Goal: Task Accomplishment & Management: Manage account settings

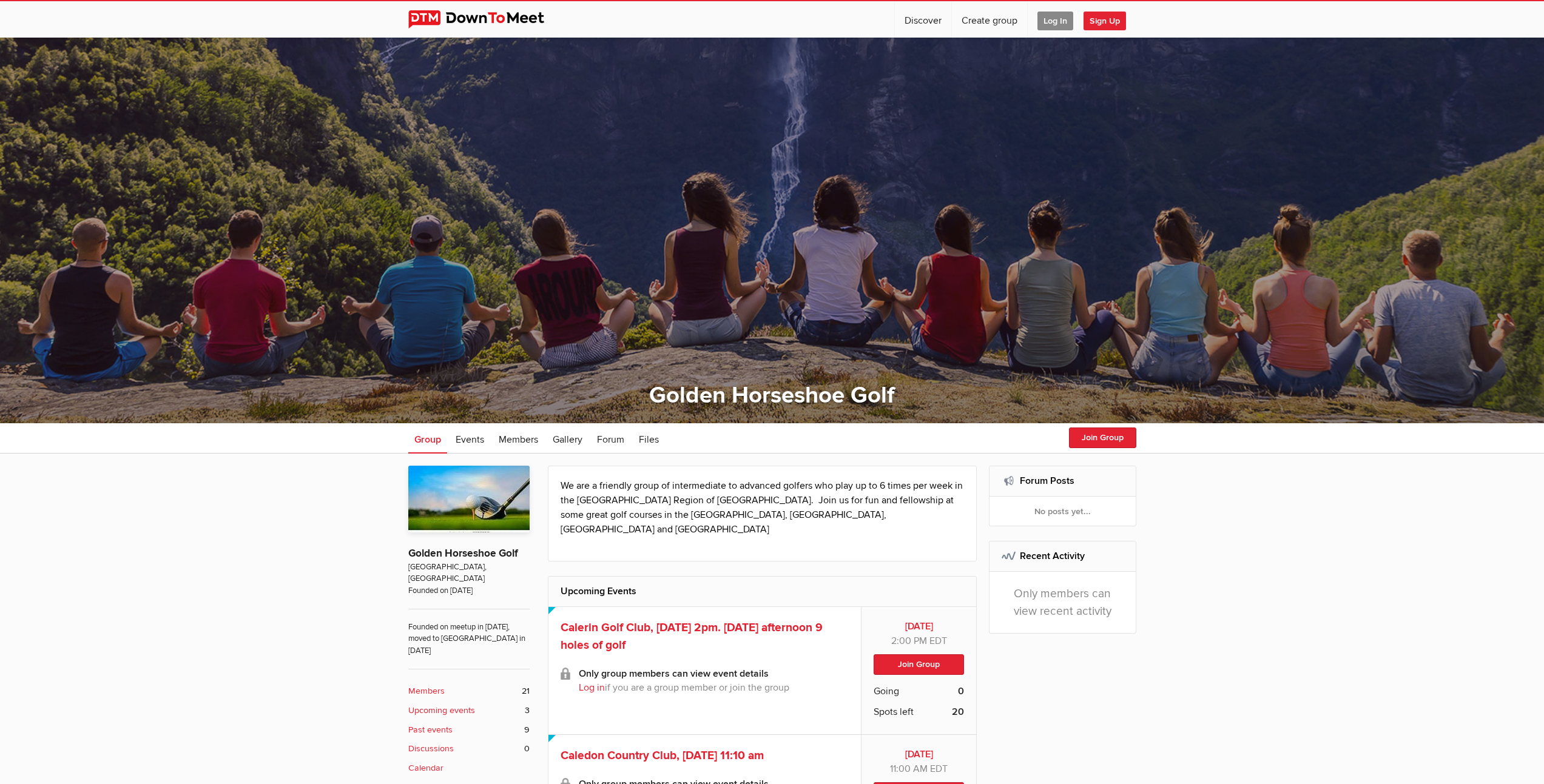
click at [1056, 19] on span "Log In" at bounding box center [1055, 21] width 36 height 19
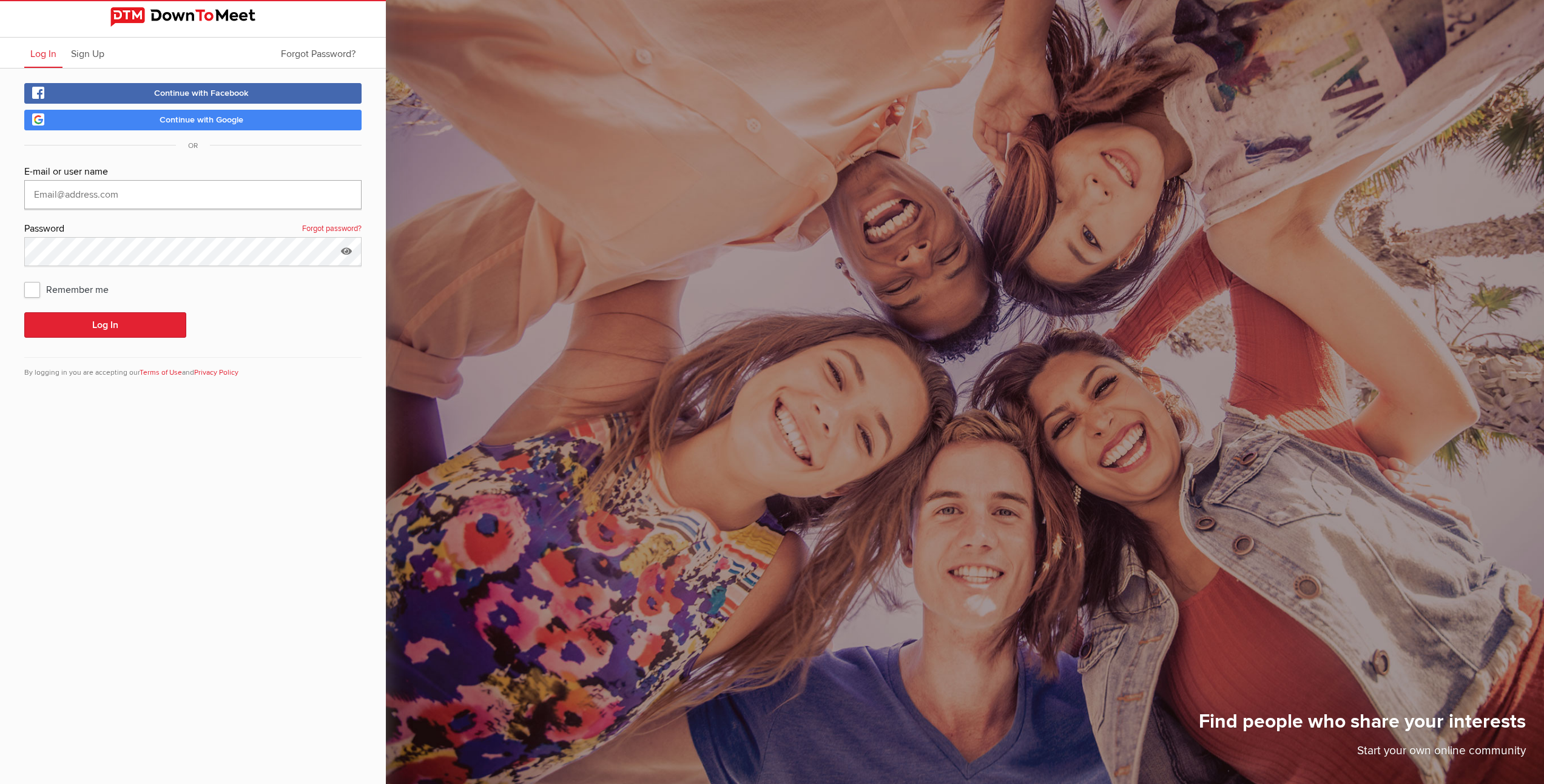
click at [93, 192] on input "text" at bounding box center [193, 194] width 338 height 29
type input "[EMAIL_ADDRESS][DOMAIN_NAME]"
click at [99, 325] on button "Log In" at bounding box center [105, 325] width 162 height 25
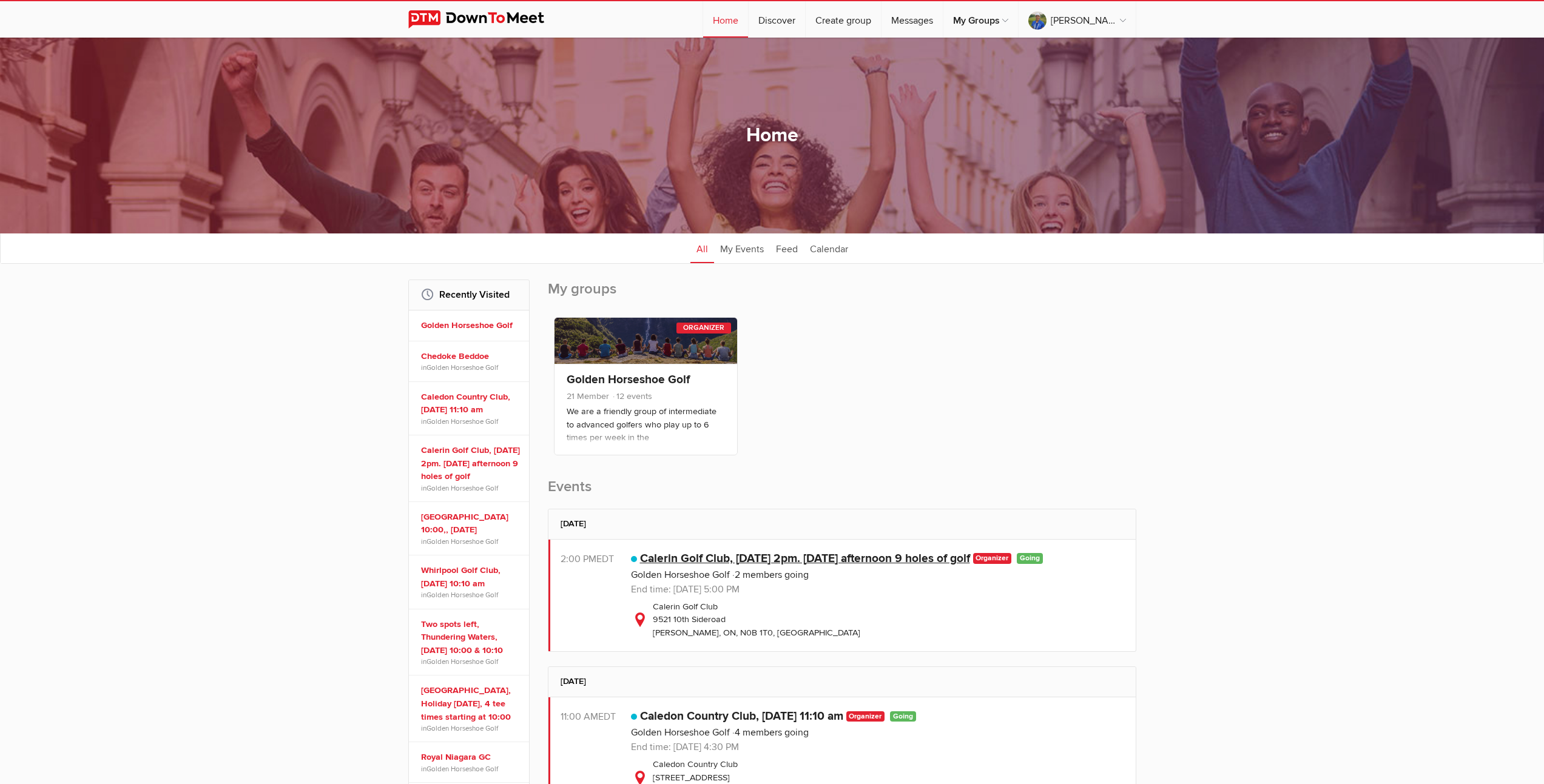
click at [850, 559] on link "Calerin Golf Club, [DATE] 2pm. [DATE] afternoon 9 holes of golf" at bounding box center [805, 559] width 330 height 15
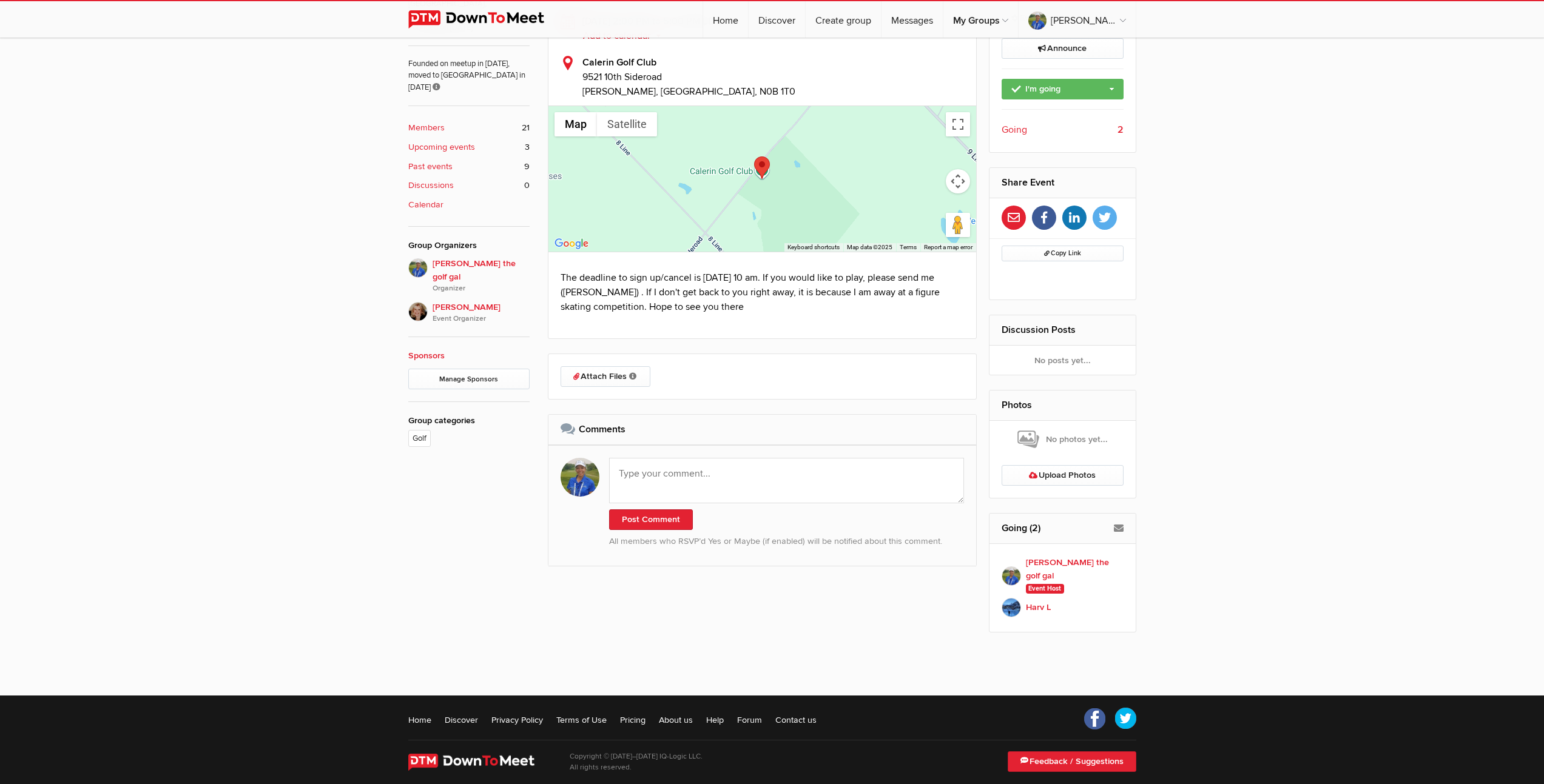
scroll to position [310, 0]
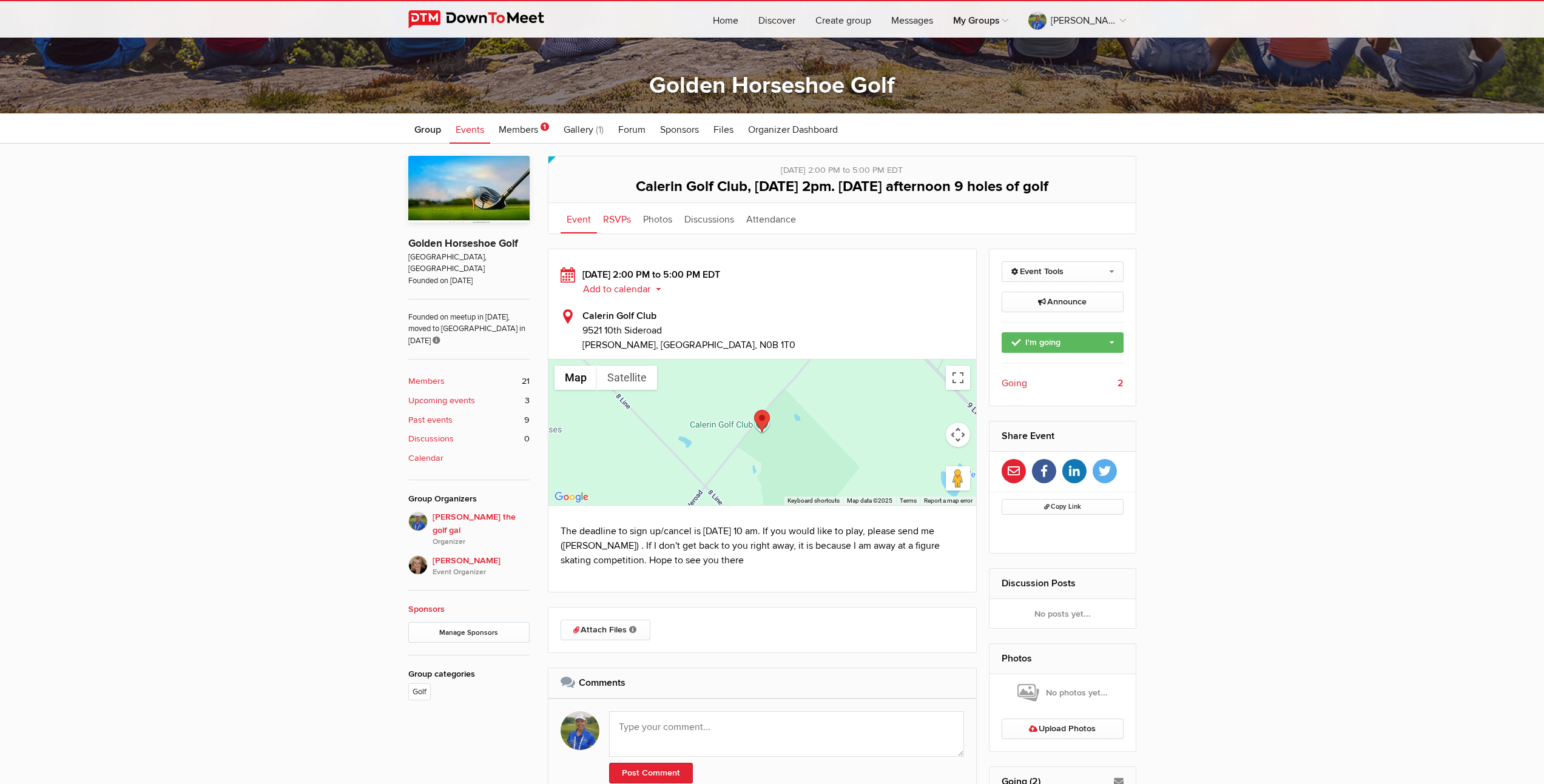
click at [605, 220] on link "RSVPs" at bounding box center [617, 218] width 40 height 30
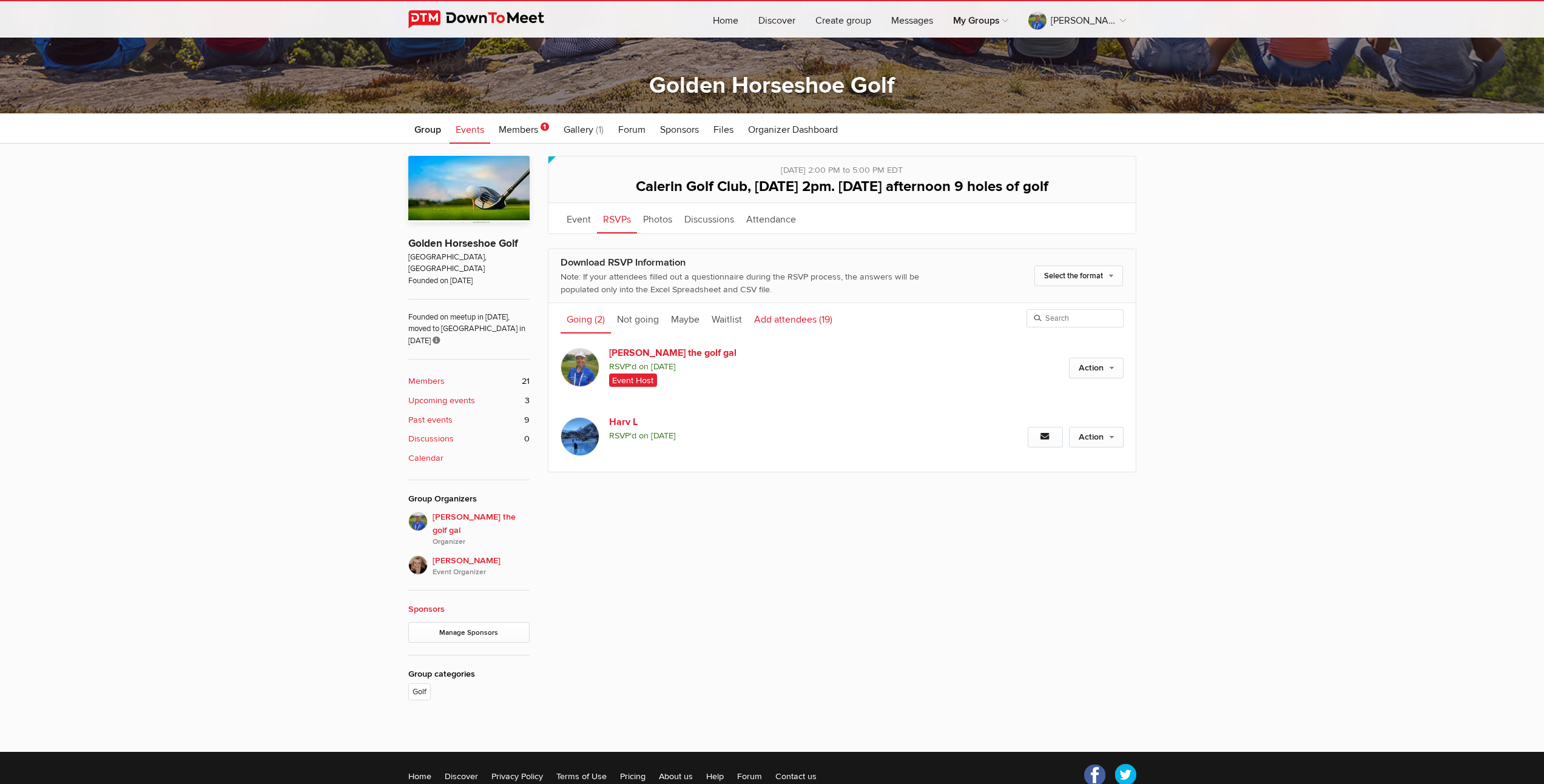
click at [801, 319] on link "Add attendees (19)" at bounding box center [793, 318] width 91 height 30
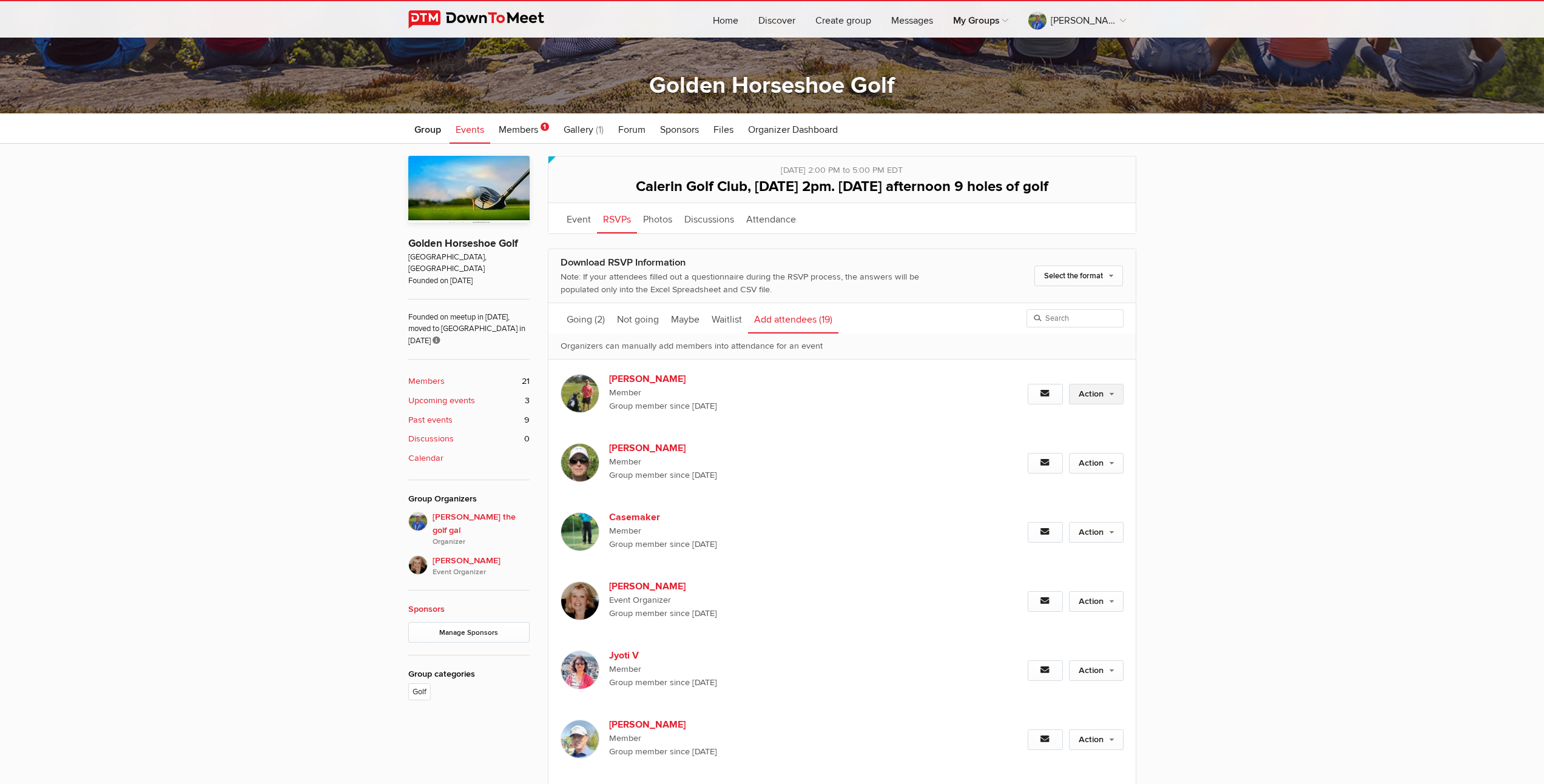
click at [1114, 393] on link "Action" at bounding box center [1096, 394] width 54 height 21
click at [1029, 418] on link "Set as Going" at bounding box center [1056, 420] width 132 height 18
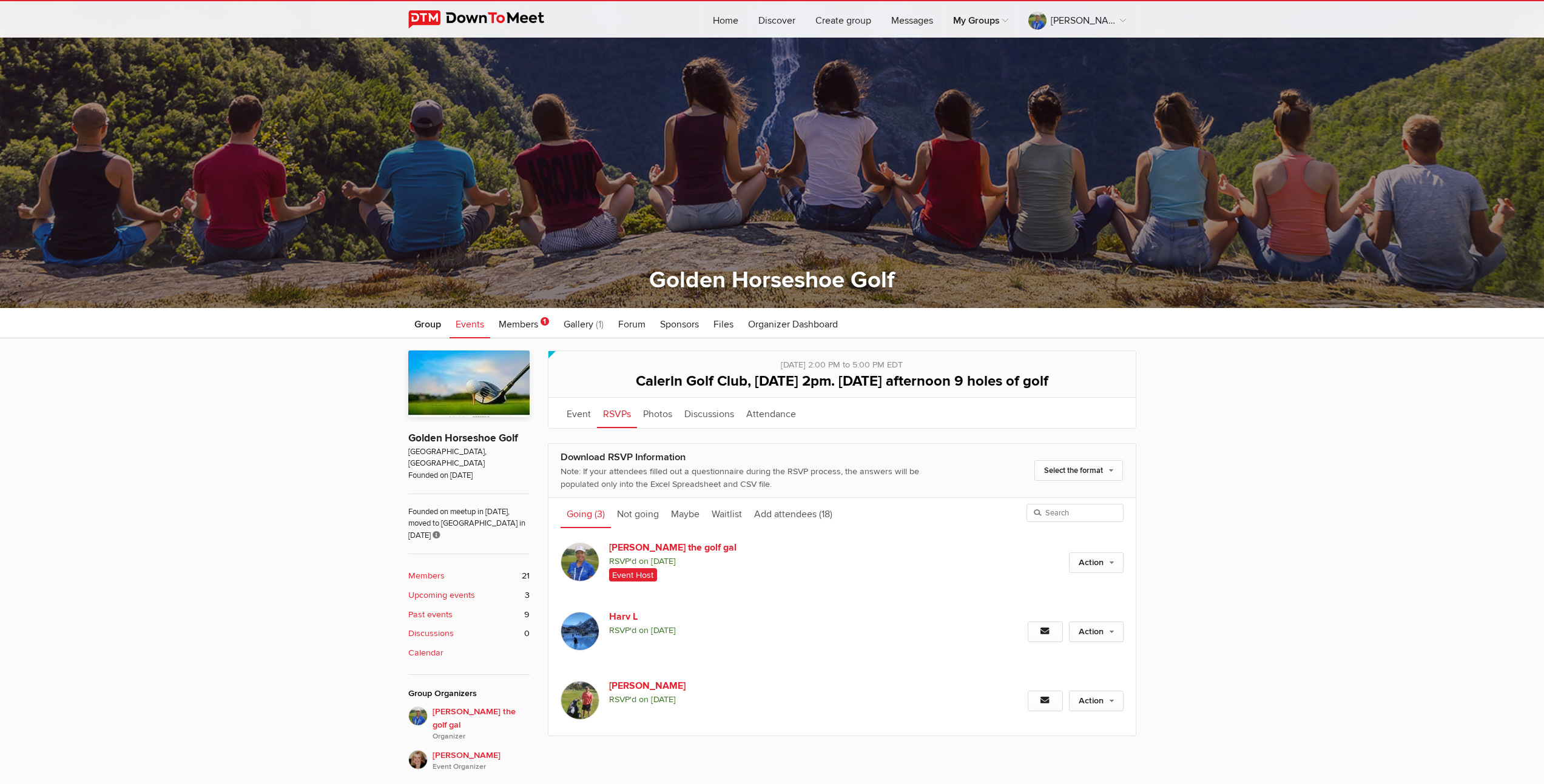
scroll to position [197, 0]
